Goal: Task Accomplishment & Management: Manage account settings

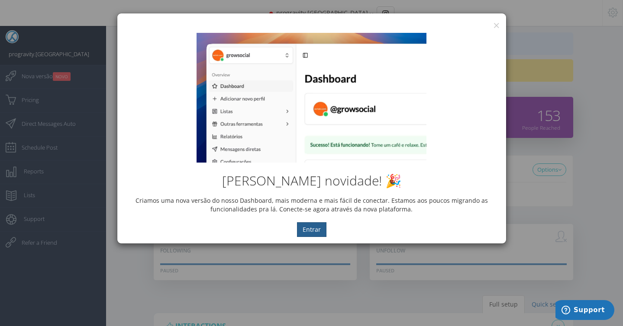
click at [306, 229] on button "Entrar" at bounding box center [311, 229] width 29 height 15
click at [499, 23] on div "× IG Grow Social" at bounding box center [311, 19] width 389 height 13
click at [496, 24] on button "×" at bounding box center [496, 25] width 6 height 12
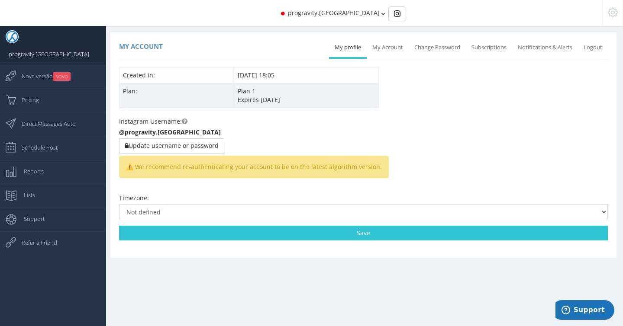
click at [140, 92] on td "Plan:" at bounding box center [176, 95] width 115 height 25
click at [268, 103] on span "Expires 01/26/2026" at bounding box center [259, 100] width 42 height 8
click at [241, 87] on td "Plan 1 Expires 01/26/2026" at bounding box center [306, 95] width 145 height 25
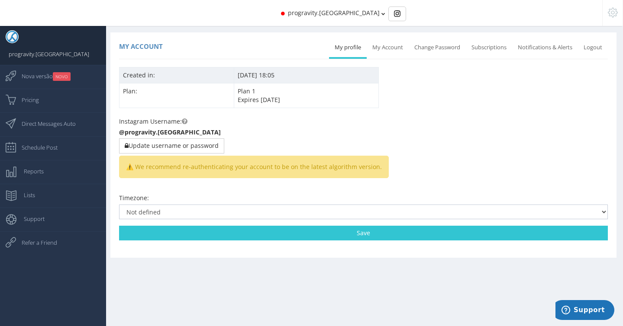
click at [235, 74] on td "08/30/2018 18:05" at bounding box center [306, 75] width 145 height 16
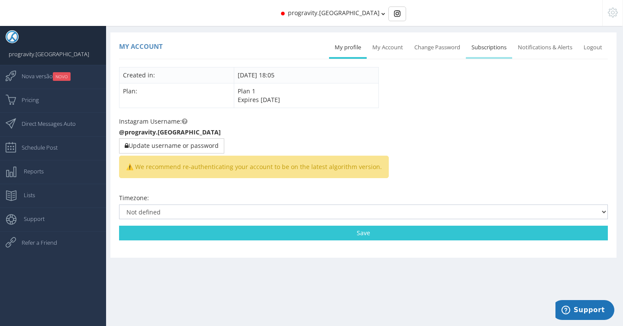
click at [494, 49] on link "Subscriptions" at bounding box center [489, 47] width 46 height 19
click at [483, 48] on link "Subscriptions" at bounding box center [489, 47] width 46 height 19
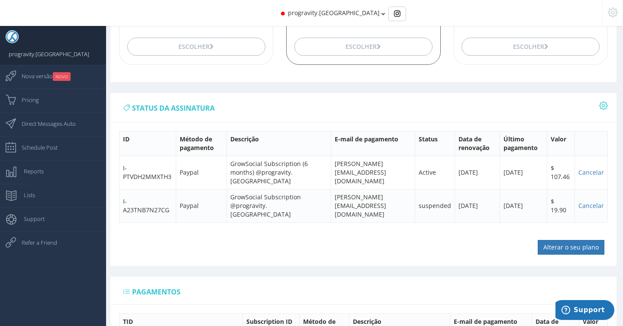
scroll to position [157, 0]
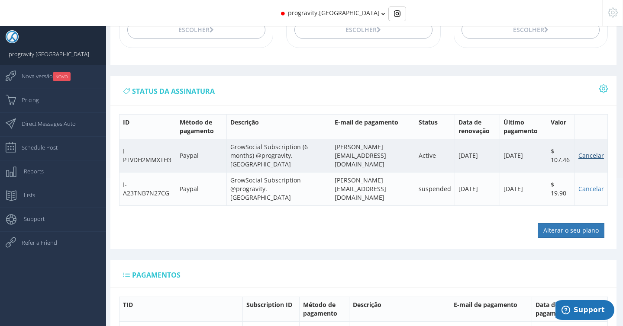
click at [597, 157] on link "Cancelar" at bounding box center [591, 155] width 26 height 8
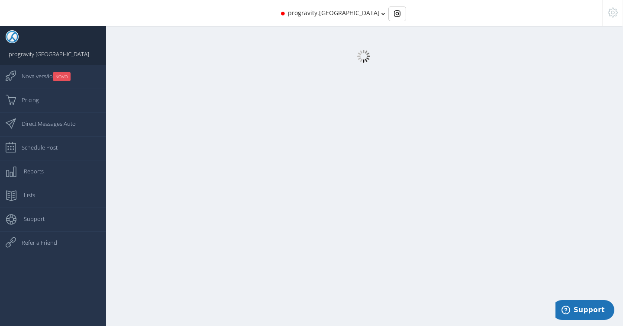
select select "359"
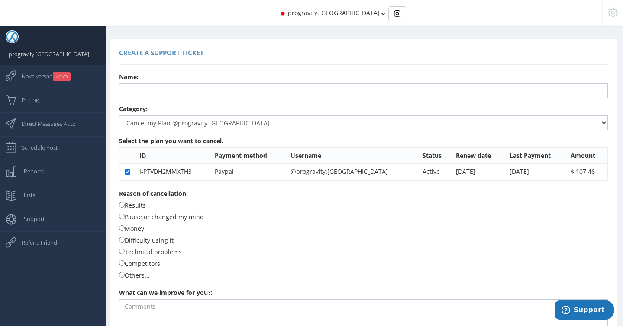
scroll to position [37, 0]
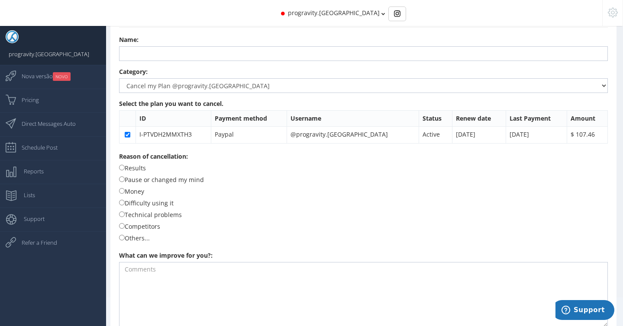
click at [124, 238] on label "Others..." at bounding box center [134, 238] width 31 height 10
click at [124, 238] on input "Others..." at bounding box center [122, 238] width 6 height 6
radio input "true"
click at [186, 267] on textarea at bounding box center [363, 294] width 489 height 65
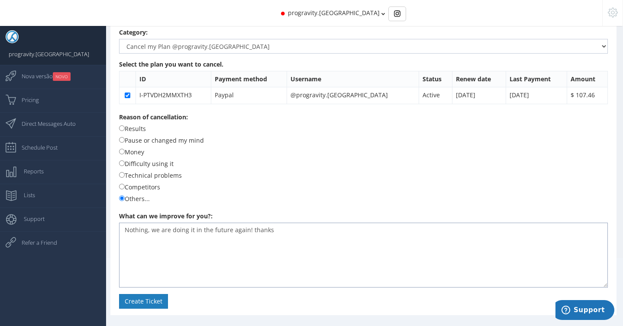
type textarea "Nothing, we are doing it in the future again! thanks"
click at [143, 303] on button "Create Ticket" at bounding box center [143, 301] width 49 height 15
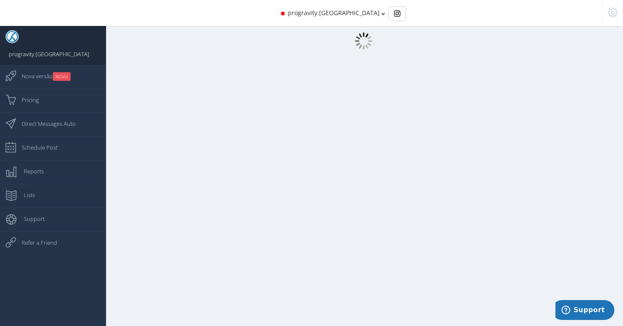
scroll to position [9, 0]
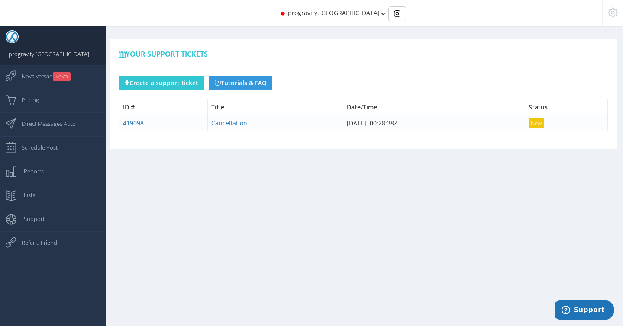
click at [176, 191] on div "Your Support Tickets" at bounding box center [359, 167] width 528 height 335
click at [48, 89] on link "Pricing" at bounding box center [53, 101] width 106 height 24
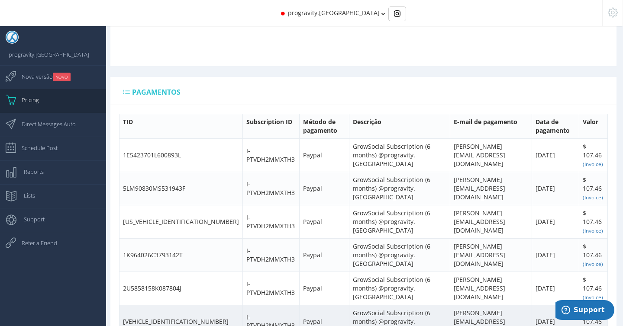
scroll to position [327, 0]
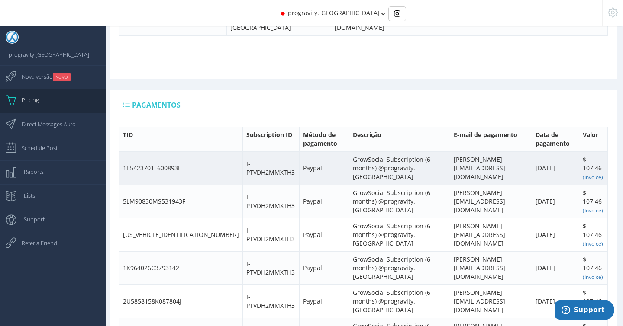
click at [522, 155] on td "[PERSON_NAME][EMAIL_ADDRESS][DOMAIN_NAME]" at bounding box center [491, 167] width 82 height 33
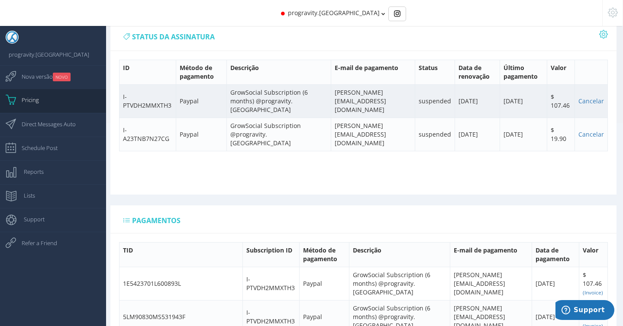
scroll to position [221, 0]
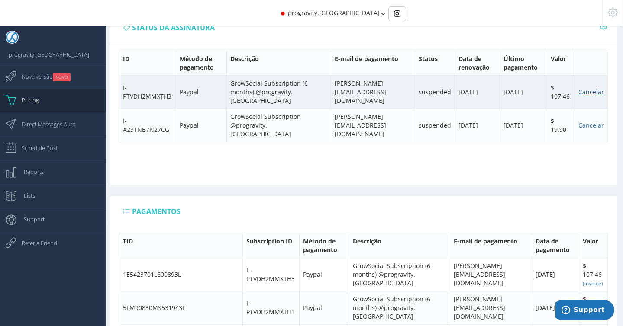
click at [596, 91] on link "Cancelar" at bounding box center [591, 92] width 26 height 8
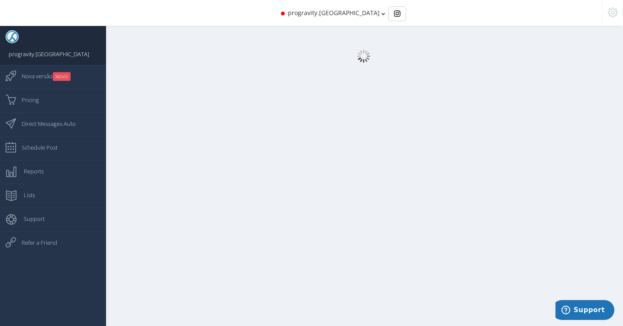
select select "359"
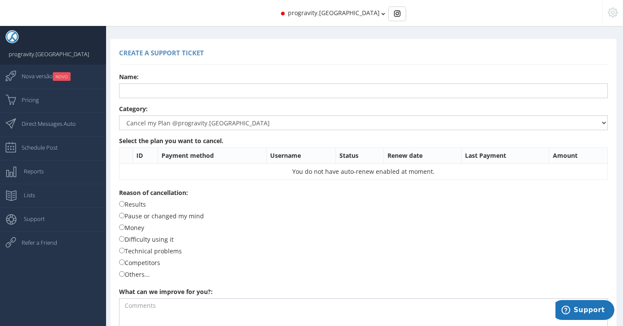
click at [132, 203] on label "Results" at bounding box center [132, 205] width 27 height 10
click at [125, 203] on input "Results" at bounding box center [122, 204] width 6 height 6
radio input "true"
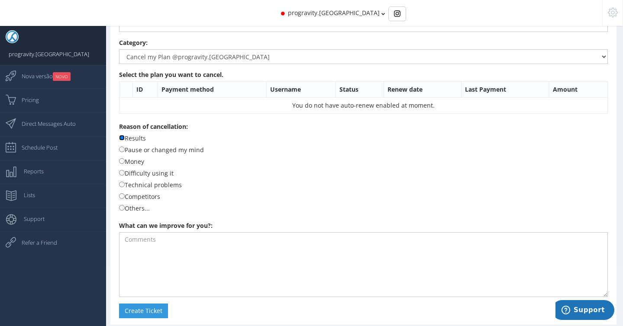
scroll to position [76, 0]
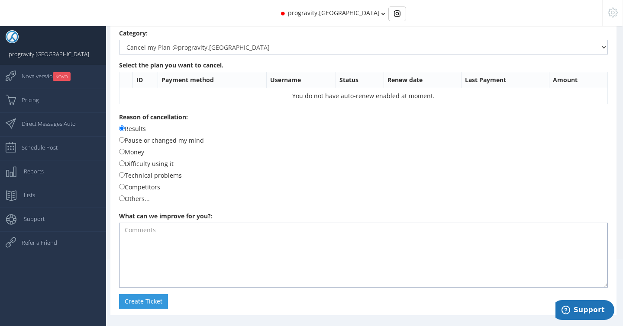
click at [169, 232] on textarea at bounding box center [363, 255] width 489 height 65
click at [138, 303] on button "Create Ticket" at bounding box center [143, 301] width 49 height 15
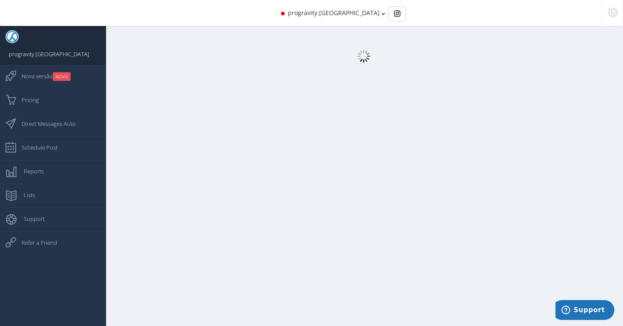
click at [349, 12] on span "progravity.[GEOGRAPHIC_DATA]" at bounding box center [334, 13] width 92 height 8
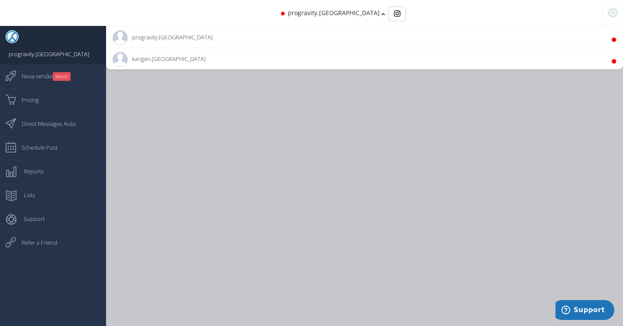
click at [300, 55] on li "kangen.argentina 22.8K Followers" at bounding box center [364, 59] width 517 height 22
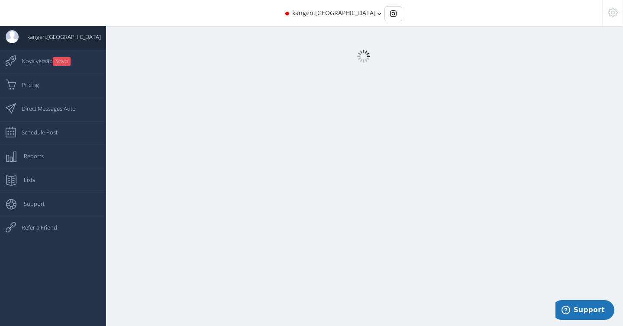
select select "359"
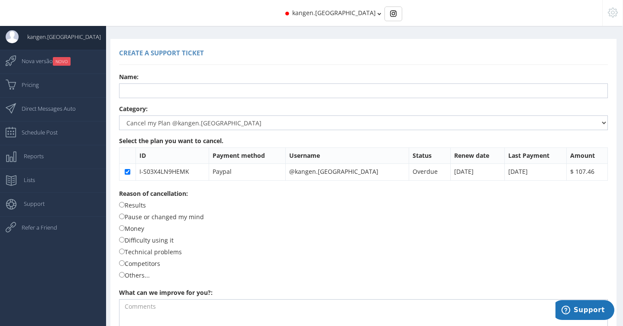
click at [142, 206] on label "Results" at bounding box center [132, 205] width 27 height 10
click at [125, 206] on input "Results" at bounding box center [122, 205] width 6 height 6
radio input "true"
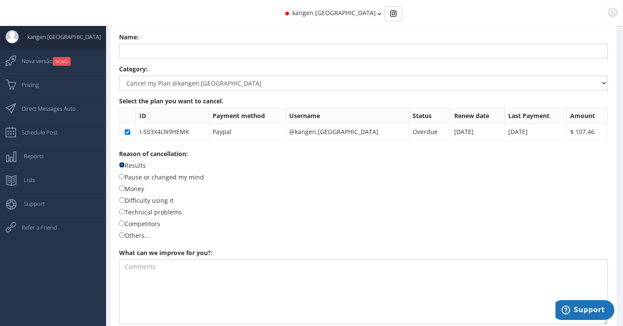
scroll to position [77, 0]
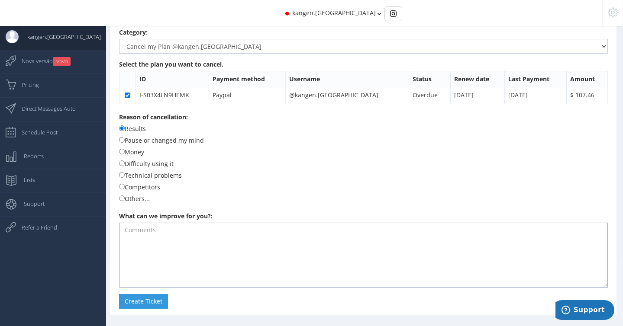
click at [182, 234] on textarea at bounding box center [363, 255] width 489 height 65
type textarea "Cancel!"
click at [150, 301] on button "Create Ticket" at bounding box center [143, 301] width 49 height 15
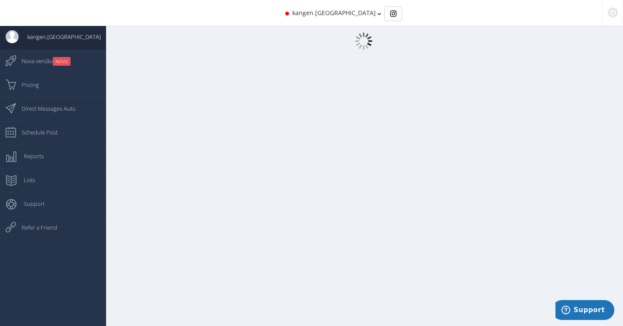
scroll to position [9, 0]
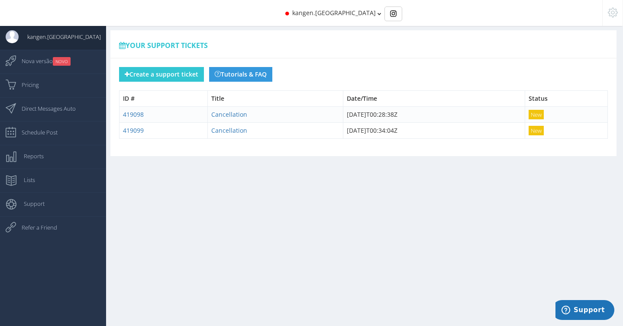
click at [328, 15] on span "kangen.[GEOGRAPHIC_DATA]" at bounding box center [334, 13] width 84 height 8
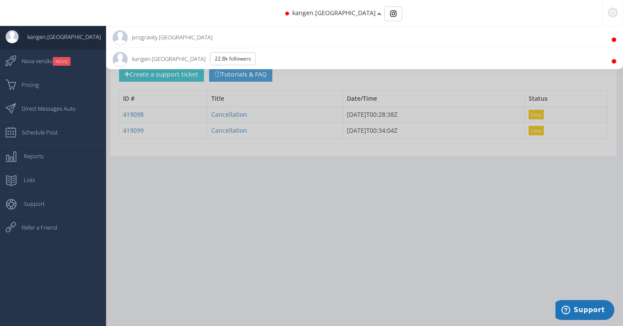
click at [270, 60] on li "kangen.argentina 22.8K Followers" at bounding box center [364, 59] width 517 height 22
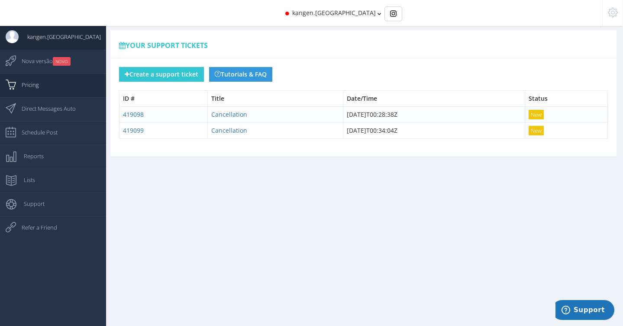
click at [57, 88] on link "Pricing" at bounding box center [53, 86] width 106 height 24
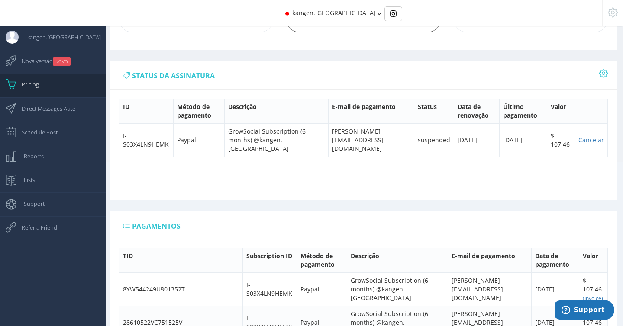
scroll to position [129, 0]
